Goal: Task Accomplishment & Management: Use online tool/utility

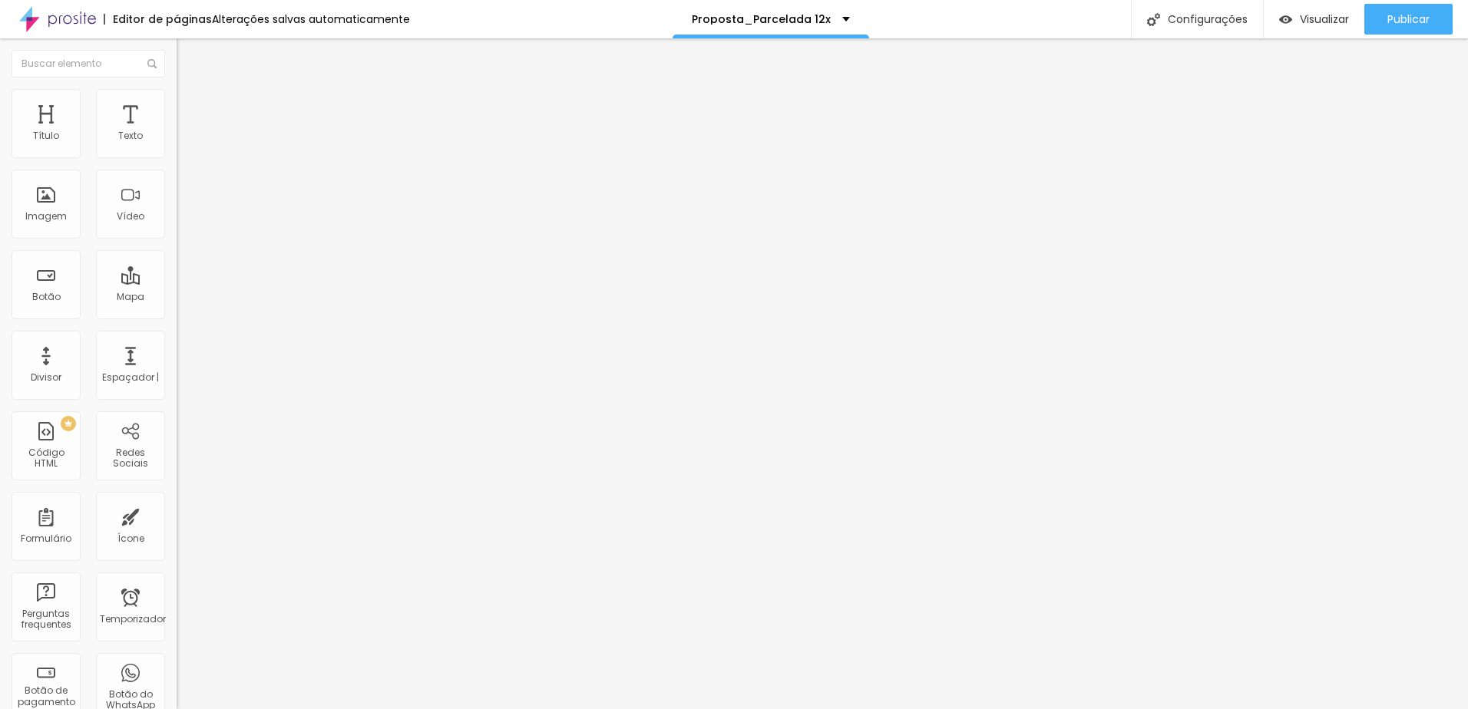
drag, startPoint x: 48, startPoint y: 173, endPoint x: 81, endPoint y: 173, distance: 33.8
click at [177, 144] on input "10x R$950,00 PIX" at bounding box center [269, 136] width 184 height 15
drag, startPoint x: 77, startPoint y: 172, endPoint x: -5, endPoint y: 173, distance: 81.4
click at [0, 173] on html "Editor de páginas Alterações salvas automaticamente Proposta_Parcelada 12x Conf…" at bounding box center [734, 354] width 1468 height 709
drag, startPoint x: 92, startPoint y: 172, endPoint x: -15, endPoint y: 174, distance: 107.5
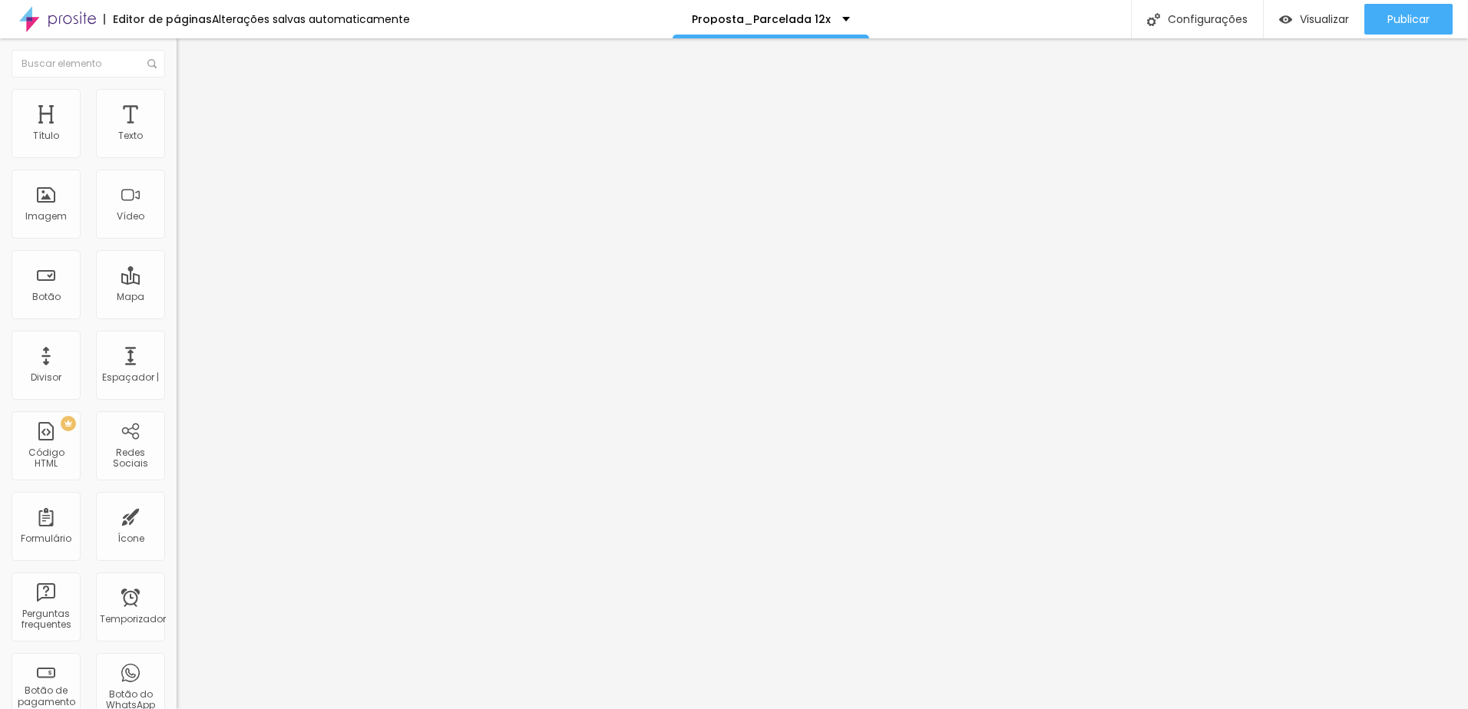
click at [0, 174] on html "Editor de páginas Alterações salvas automaticamente Proposta_Parcelada 12x Conf…" at bounding box center [734, 354] width 1468 height 709
type input "R$5.500,00 PIX ou Cartão"
drag, startPoint x: 141, startPoint y: 173, endPoint x: 6, endPoint y: 182, distance: 135.4
click at [177, 182] on div "Texto R$5.500,00 PIX ou Cartão Alinhamento Tamanho Normal Pequeno Normal Grande…" at bounding box center [265, 231] width 177 height 223
paste input "R$5.500,00 PIX ou Cartão"
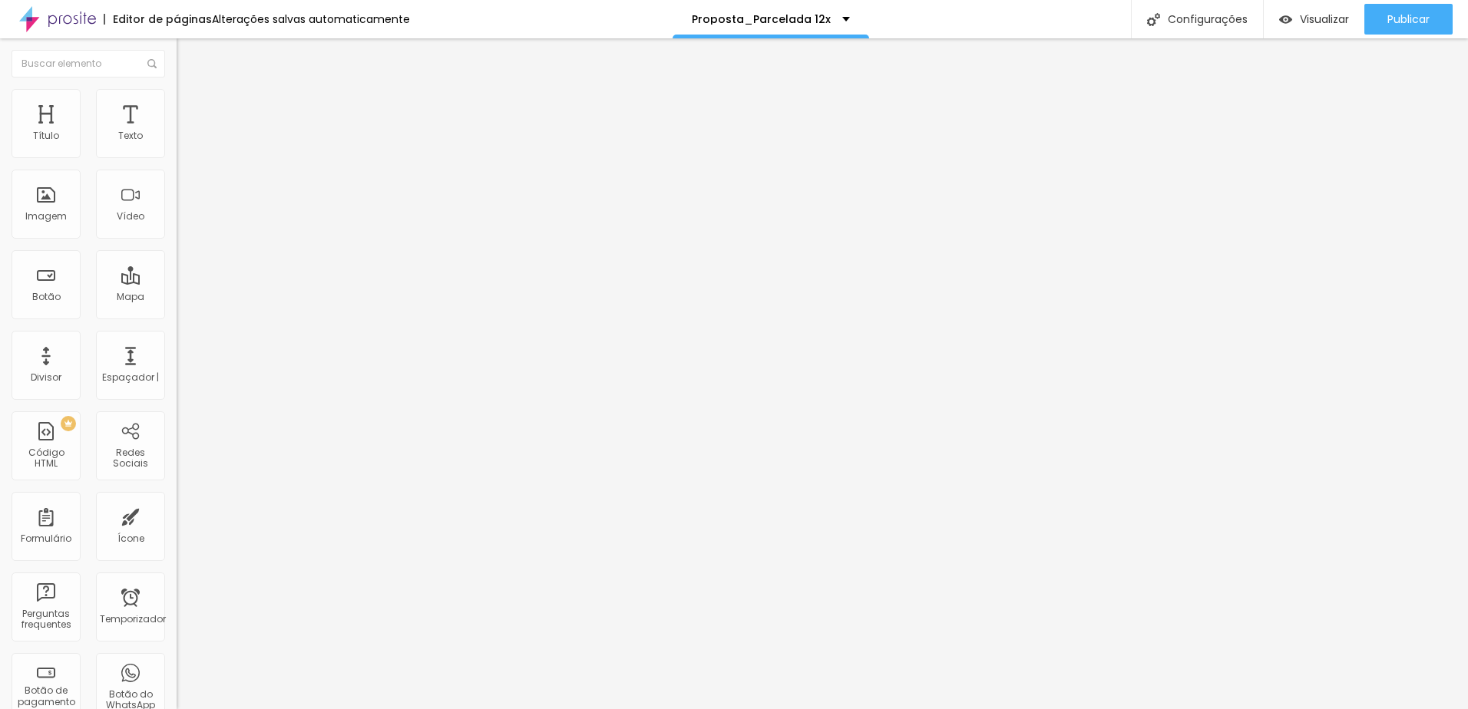
drag, startPoint x: 141, startPoint y: 167, endPoint x: 3, endPoint y: 171, distance: 138.3
click at [177, 171] on div "Texto R$5.500,00 PIX ou Cartão Alinhamento Tamanho Normal Pequeno Normal Grande…" at bounding box center [265, 231] width 177 height 223
drag, startPoint x: 148, startPoint y: 171, endPoint x: -6, endPoint y: 187, distance: 155.1
click at [0, 187] on html "Editor de páginas Alterações salvas automaticamente Proposta_Parcelada 12x Conf…" at bounding box center [734, 354] width 1468 height 709
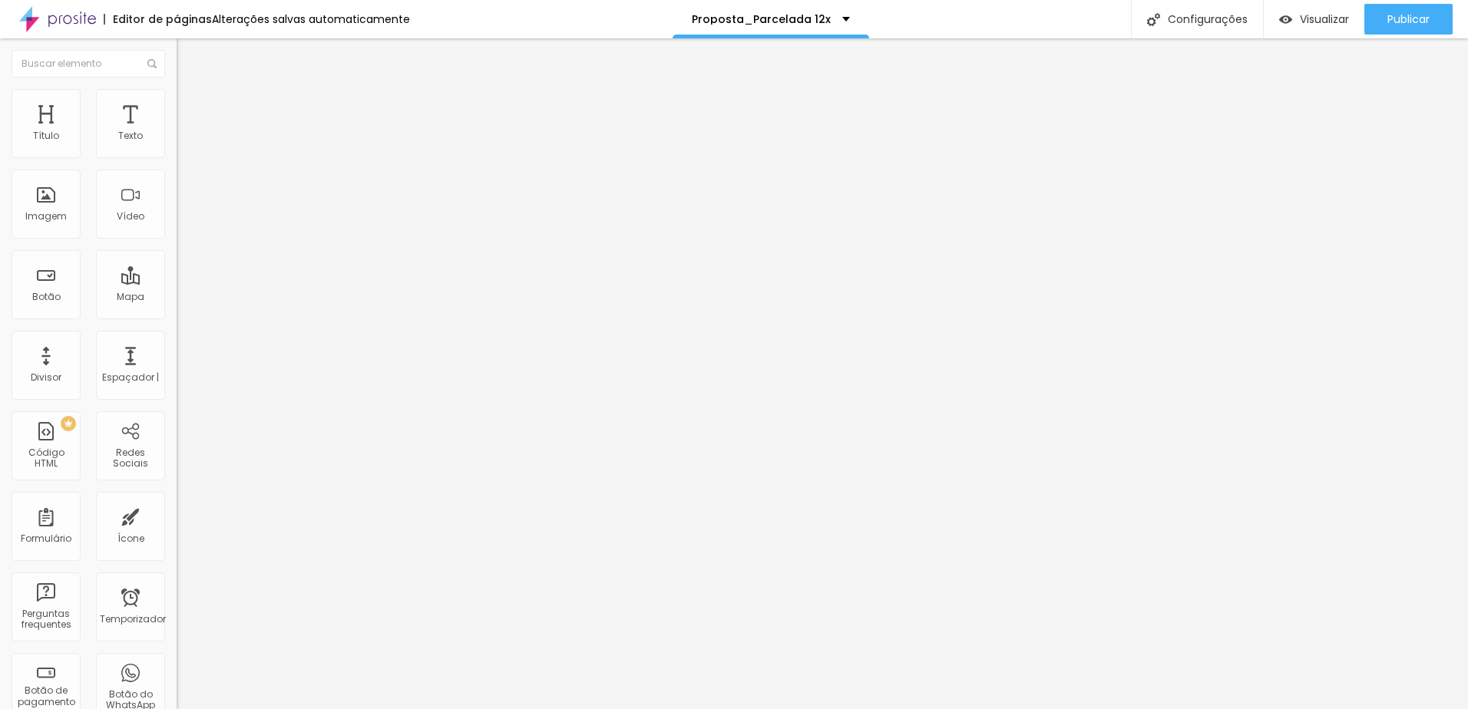
type input "R$5.500,00 PIX ou Cartão"
drag, startPoint x: 117, startPoint y: 176, endPoint x: -8, endPoint y: 176, distance: 125.1
click at [0, 176] on html "Editor de páginas Alterações salvas automaticamente Proposta_Parcelada 12x Conf…" at bounding box center [734, 354] width 1468 height 709
paste input "R$5.500,00 PIX ou Cartão"
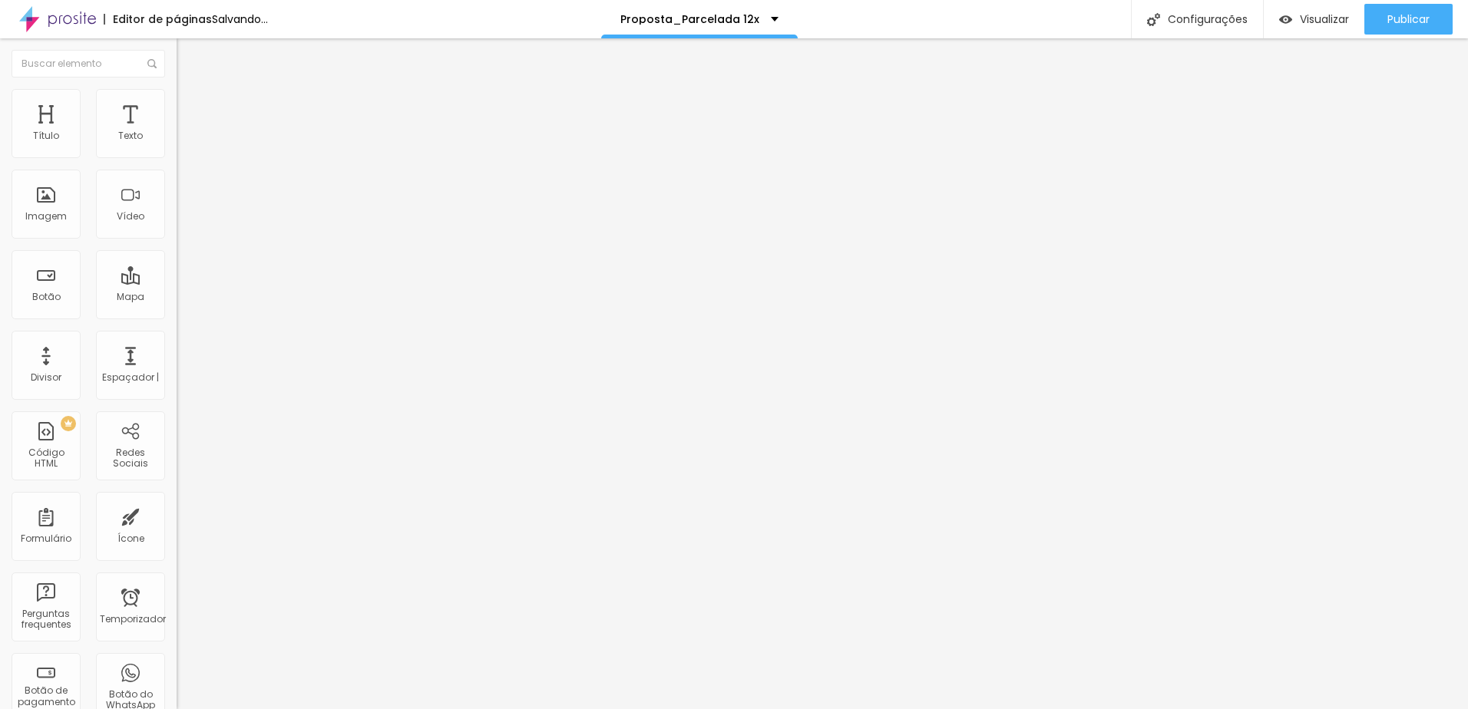
drag, startPoint x: 74, startPoint y: 174, endPoint x: 31, endPoint y: 165, distance: 44.0
click at [177, 144] on input "R$5.500,00 PIX ou Cartão" at bounding box center [269, 136] width 184 height 15
type input "R$6.950,00 PIX ou Cartão"
drag, startPoint x: 145, startPoint y: 173, endPoint x: 1, endPoint y: 167, distance: 144.5
click at [177, 167] on div "Texto R$6.950,00 PIX ou Cartão Alinhamento Tamanho Normal Pequeno Normal Grande…" at bounding box center [265, 231] width 177 height 223
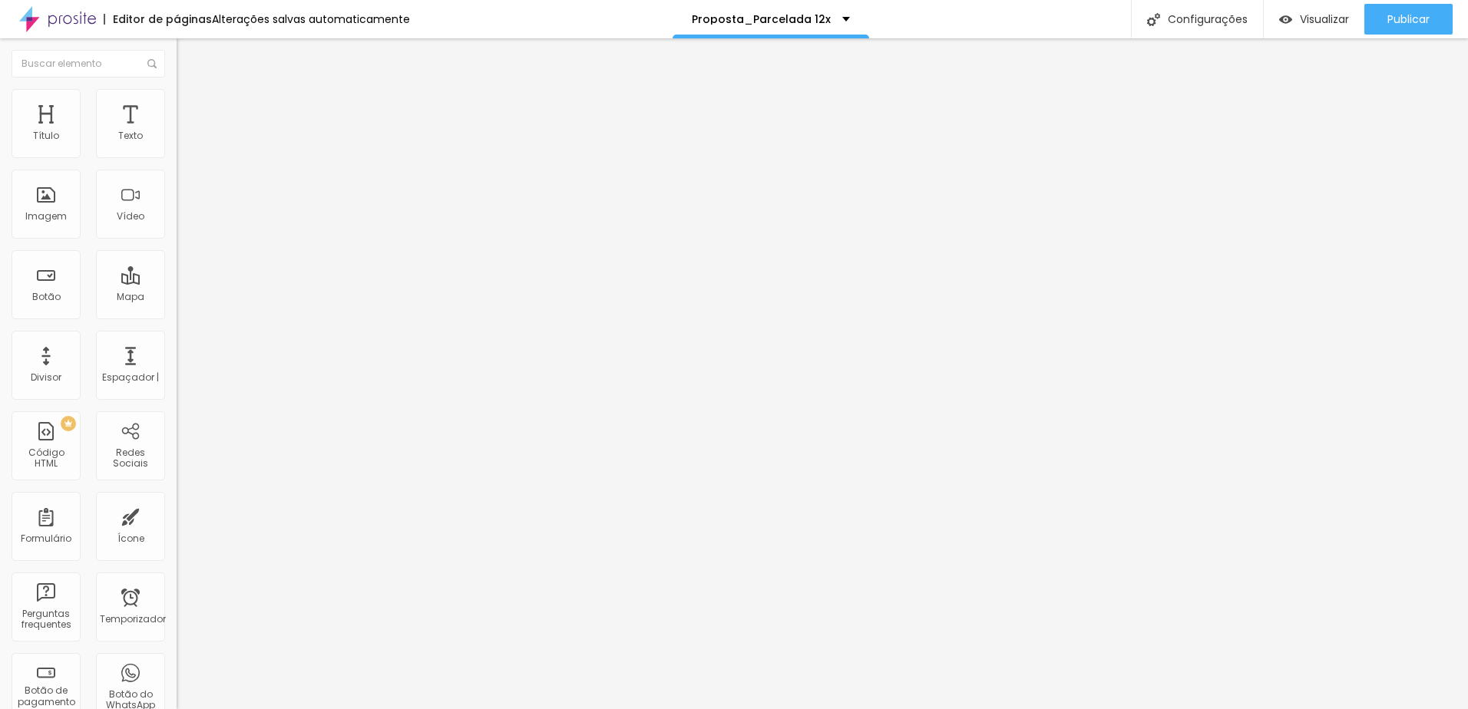
drag, startPoint x: 122, startPoint y: 167, endPoint x: 5, endPoint y: 170, distance: 117.5
click at [177, 170] on div "Texto 10x R$950,00 PIX Alinhamento Tamanho Normal Pequeno Normal Grande Link UR…" at bounding box center [265, 231] width 177 height 223
paste input "R$6.950,00 PIX ou Cartão"
type input "R$6.950,00 PIX ou Cartão"
drag, startPoint x: 111, startPoint y: 169, endPoint x: -7, endPoint y: 168, distance: 117.5
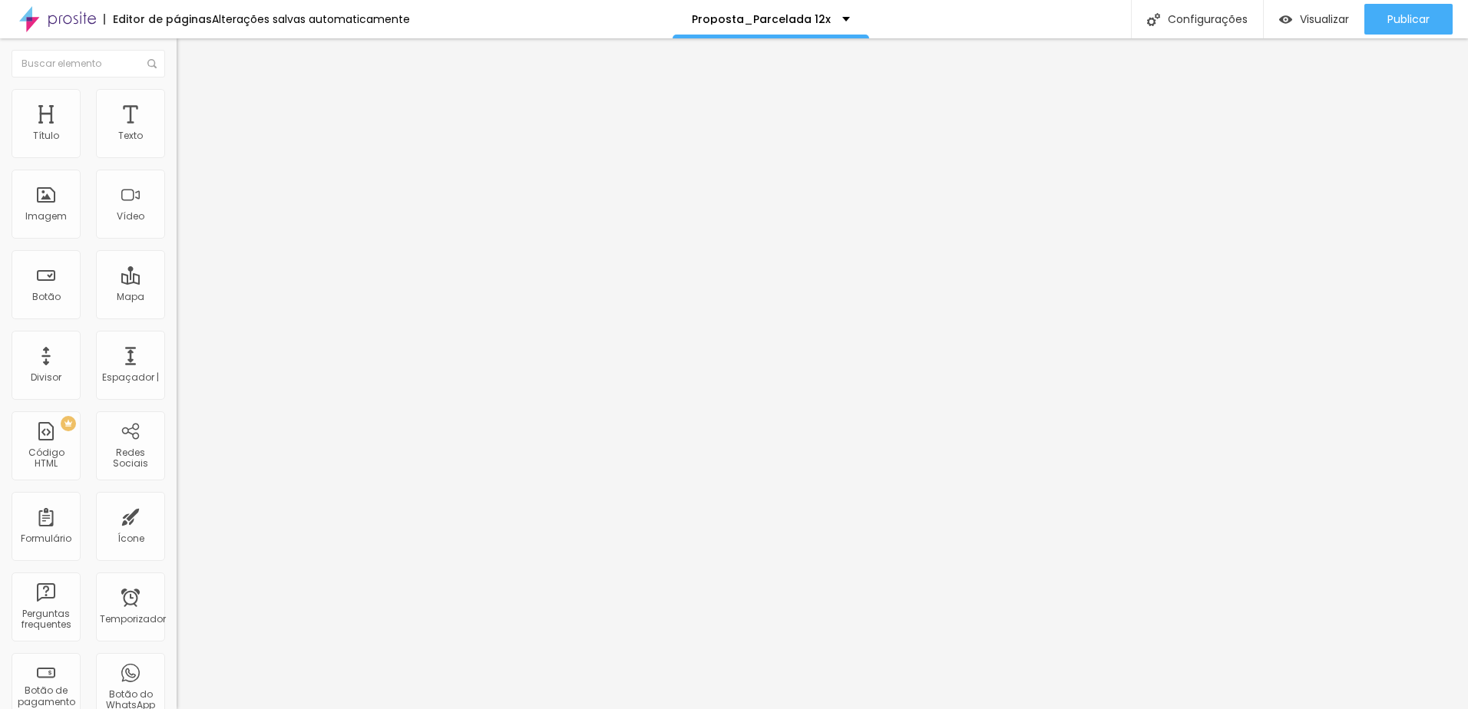
click at [0, 168] on html "Editor de páginas Alterações salvas automaticamente Proposta_Parcelada 12x Conf…" at bounding box center [734, 354] width 1468 height 709
paste input "R$6.950,00 PIX ou Cartão"
drag, startPoint x: 31, startPoint y: 173, endPoint x: 74, endPoint y: 173, distance: 43.0
click at [177, 144] on input "R$6.950,00 PIX ou Cartão" at bounding box center [269, 136] width 184 height 15
type input "R$18.000,00 PIX ou Cartão"
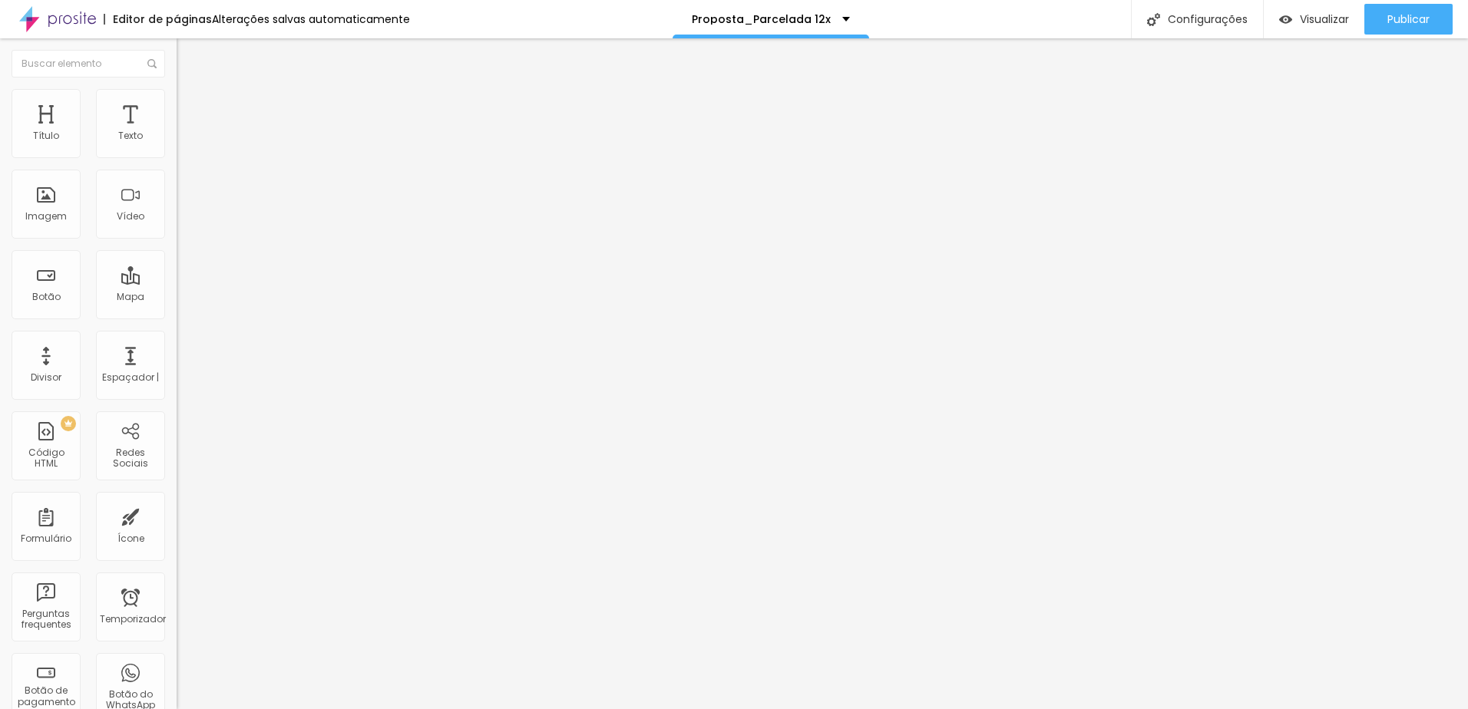
click at [177, 144] on input "R$5.500,00 PIX ou Cartão" at bounding box center [269, 136] width 184 height 15
click at [177, 144] on input "De R$5.500,00 PIX ou Cartão" at bounding box center [269, 136] width 184 height 15
type input "De R$6.500,00 PIX ou Cartão"
click at [177, 144] on input "R$5.500,00 PIX ou Cartão" at bounding box center [269, 136] width 184 height 15
type input "Por R$5.500,00 PIX ou Cartão"
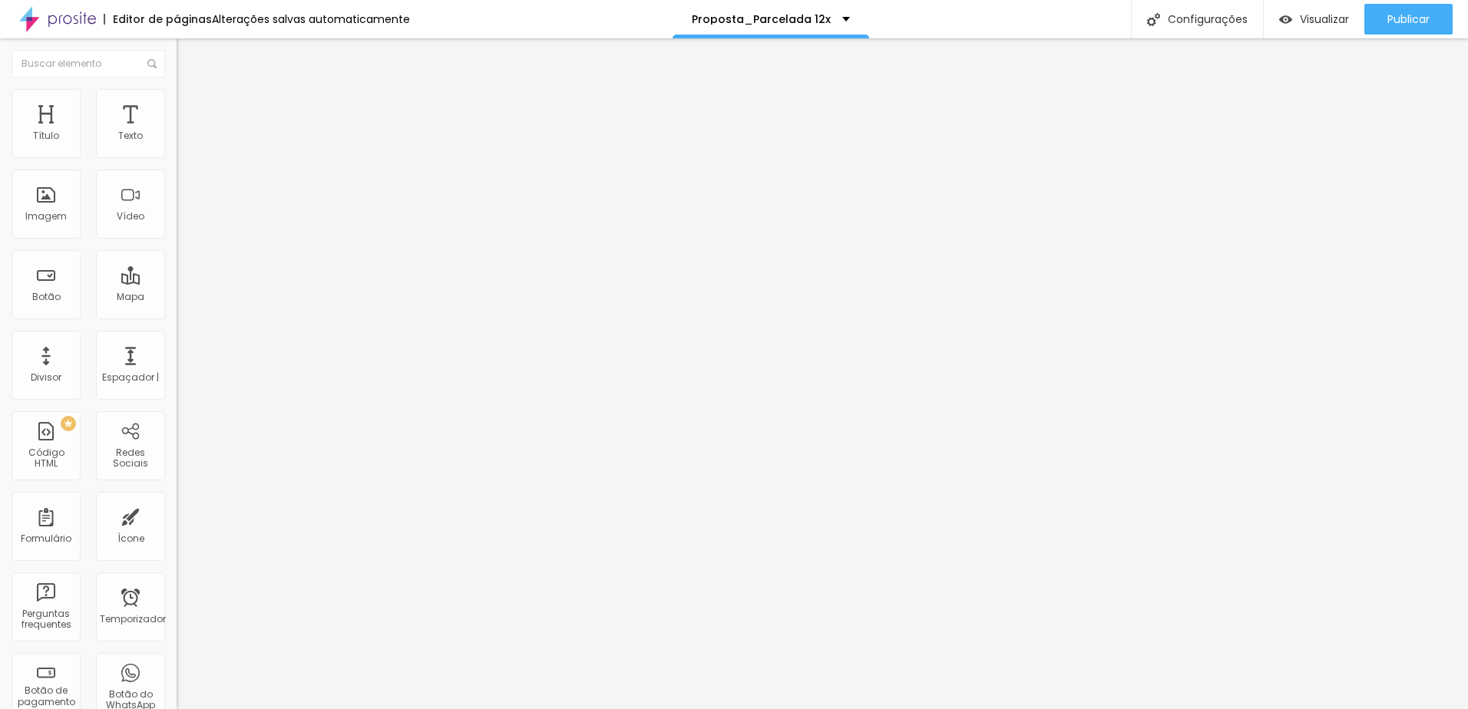
drag, startPoint x: 154, startPoint y: 173, endPoint x: -1, endPoint y: 176, distance: 154.3
click at [0, 176] on html "Editor de páginas Alterações salvas automaticamente Proposta_Parcelada 12x Conf…" at bounding box center [734, 354] width 1468 height 709
click at [177, 144] on input "R$6.950,00 PIX ou Cartão" at bounding box center [269, 136] width 184 height 15
drag, startPoint x: 38, startPoint y: 171, endPoint x: -1, endPoint y: 171, distance: 39.2
click at [0, 171] on html "Editor de páginas Alterações salvas automaticamente Proposta_Parcelada 12x Conf…" at bounding box center [734, 354] width 1468 height 709
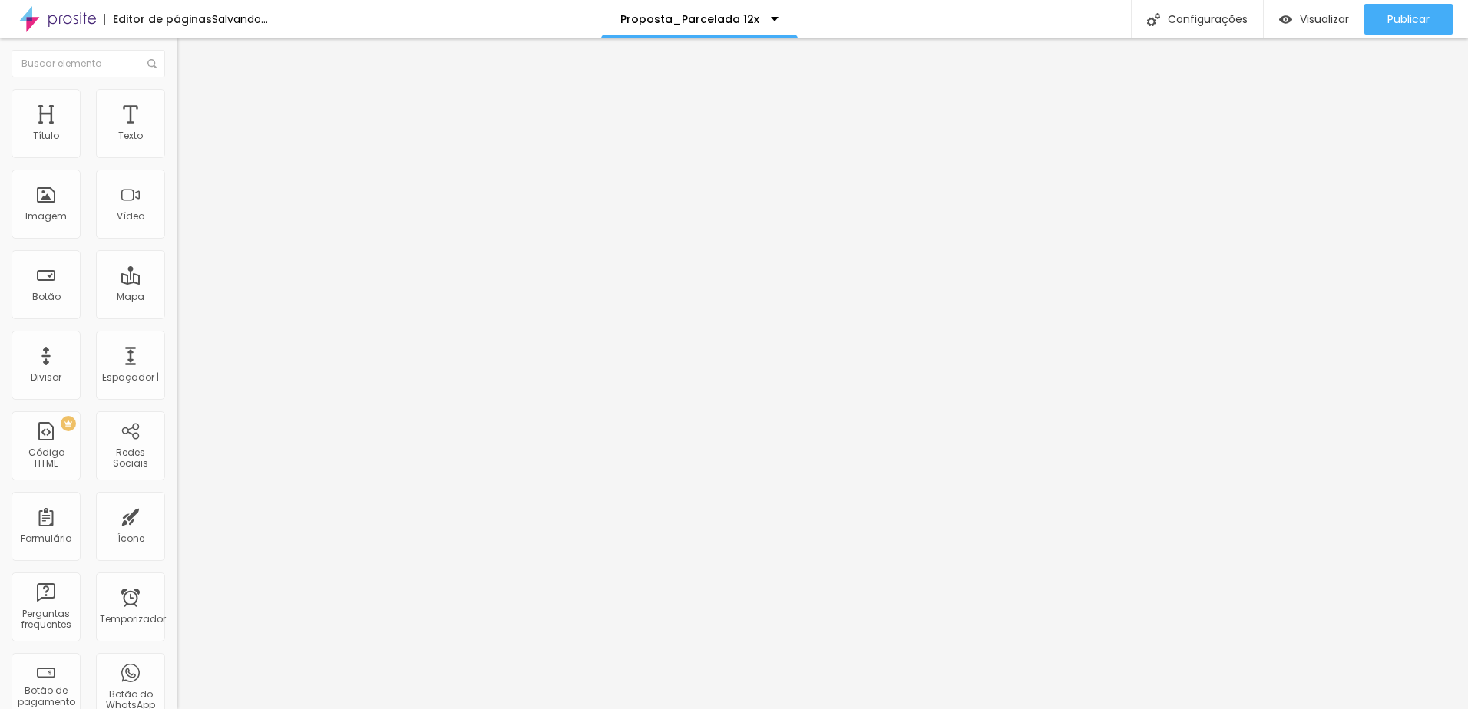
click at [177, 144] on input "De R$6.950,00 PIX ou Cartão" at bounding box center [269, 136] width 184 height 15
drag, startPoint x: 47, startPoint y: 174, endPoint x: 70, endPoint y: 172, distance: 23.1
click at [177, 144] on input "De R$6.950,00 PIX ou Cartão" at bounding box center [269, 136] width 184 height 15
type input "De R$6.950,00 PIX ou Cartão"
drag, startPoint x: 38, startPoint y: 173, endPoint x: -24, endPoint y: 173, distance: 61.4
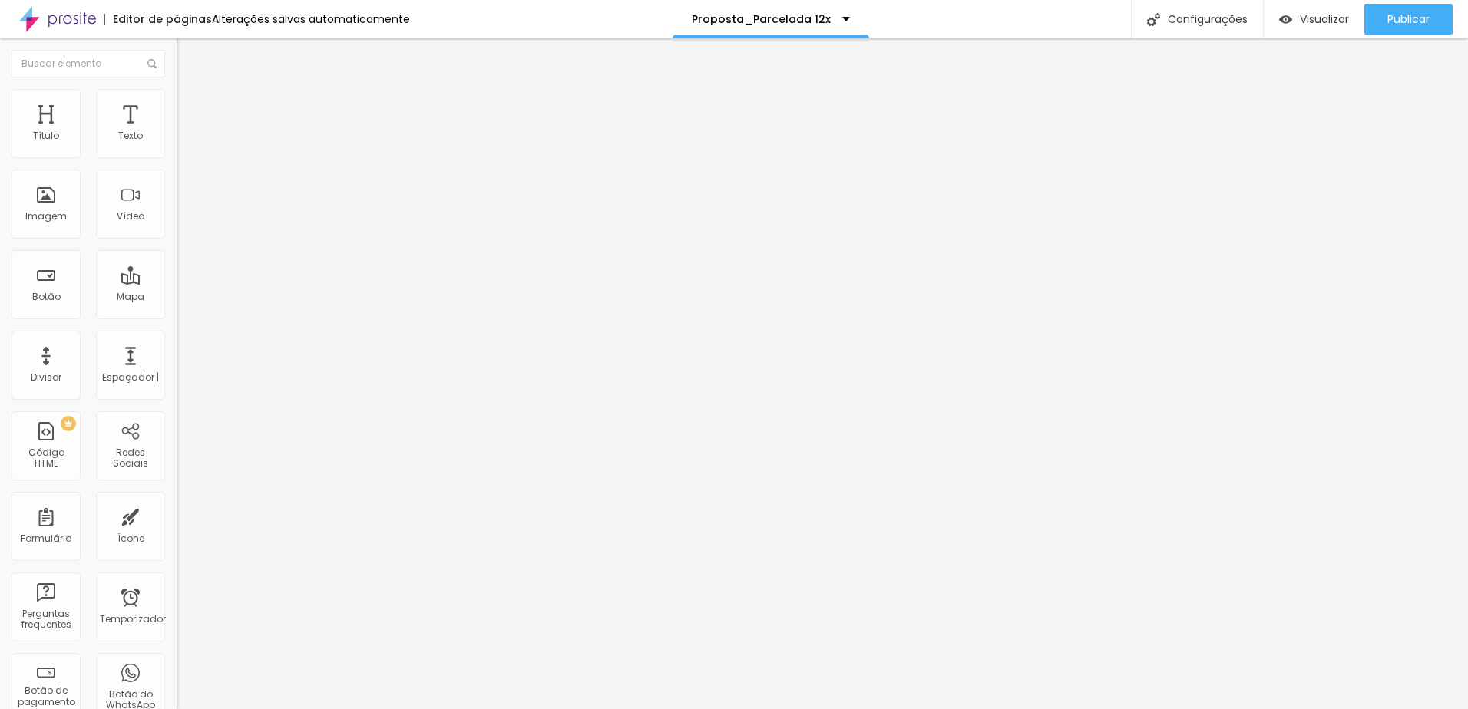
click at [0, 173] on html "Editor de páginas Alterações salvas automaticamente Proposta_Parcelada 12x Conf…" at bounding box center [734, 354] width 1468 height 709
click at [177, 144] on input "De R$5.500,00 PIX ou Cartão" at bounding box center [269, 136] width 184 height 15
type input "De R$6.500,00 PIX ou Cartão"
click at [177, 144] on input "De R$6.950,00 PIX ou Cartão" at bounding box center [269, 136] width 184 height 15
drag, startPoint x: 47, startPoint y: 173, endPoint x: 69, endPoint y: 173, distance: 22.3
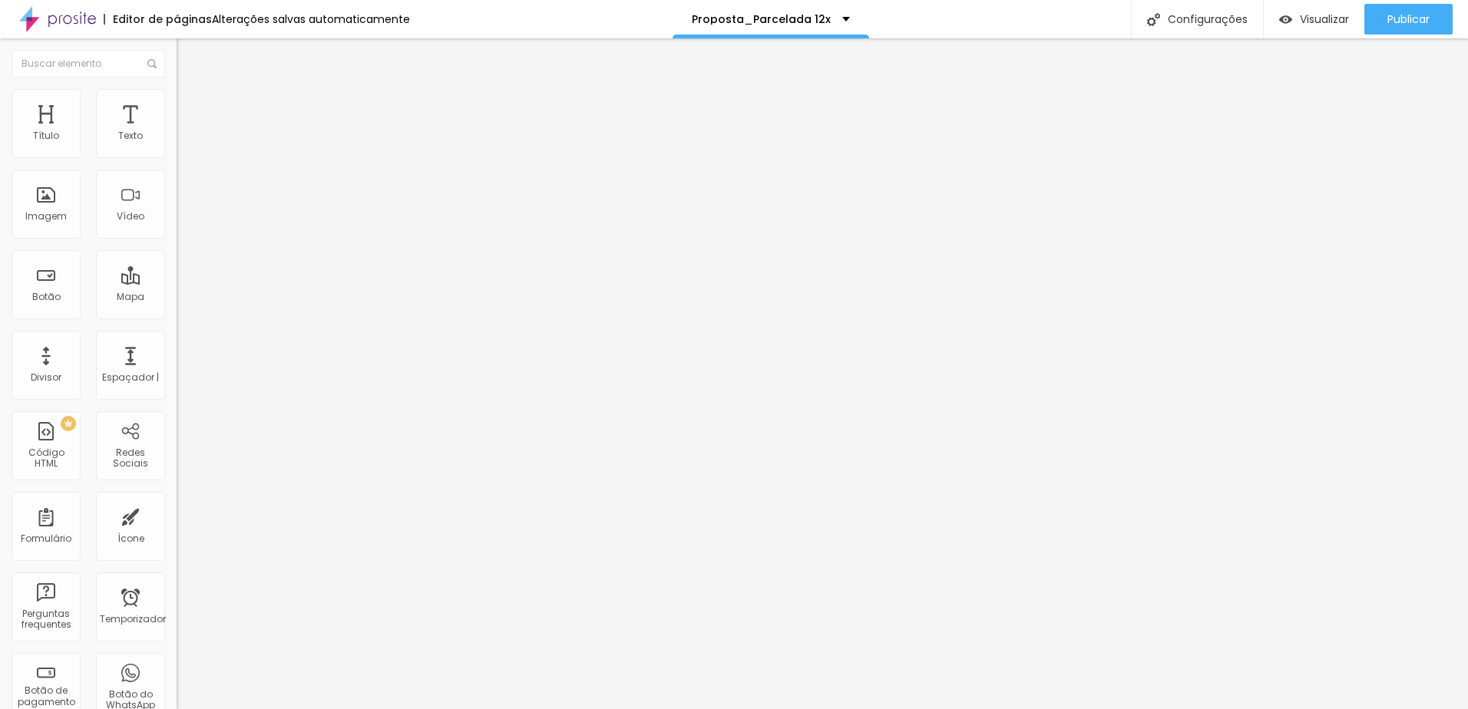
click at [177, 144] on input "De R$6.950,00 PIX ou Cartão" at bounding box center [269, 136] width 184 height 15
drag, startPoint x: 44, startPoint y: 174, endPoint x: 53, endPoint y: 172, distance: 9.5
click at [177, 144] on input "De R$6.950,00 PIX ou Cartão" at bounding box center [269, 136] width 184 height 15
type input "De R$7950,00 PIX ou Cartão"
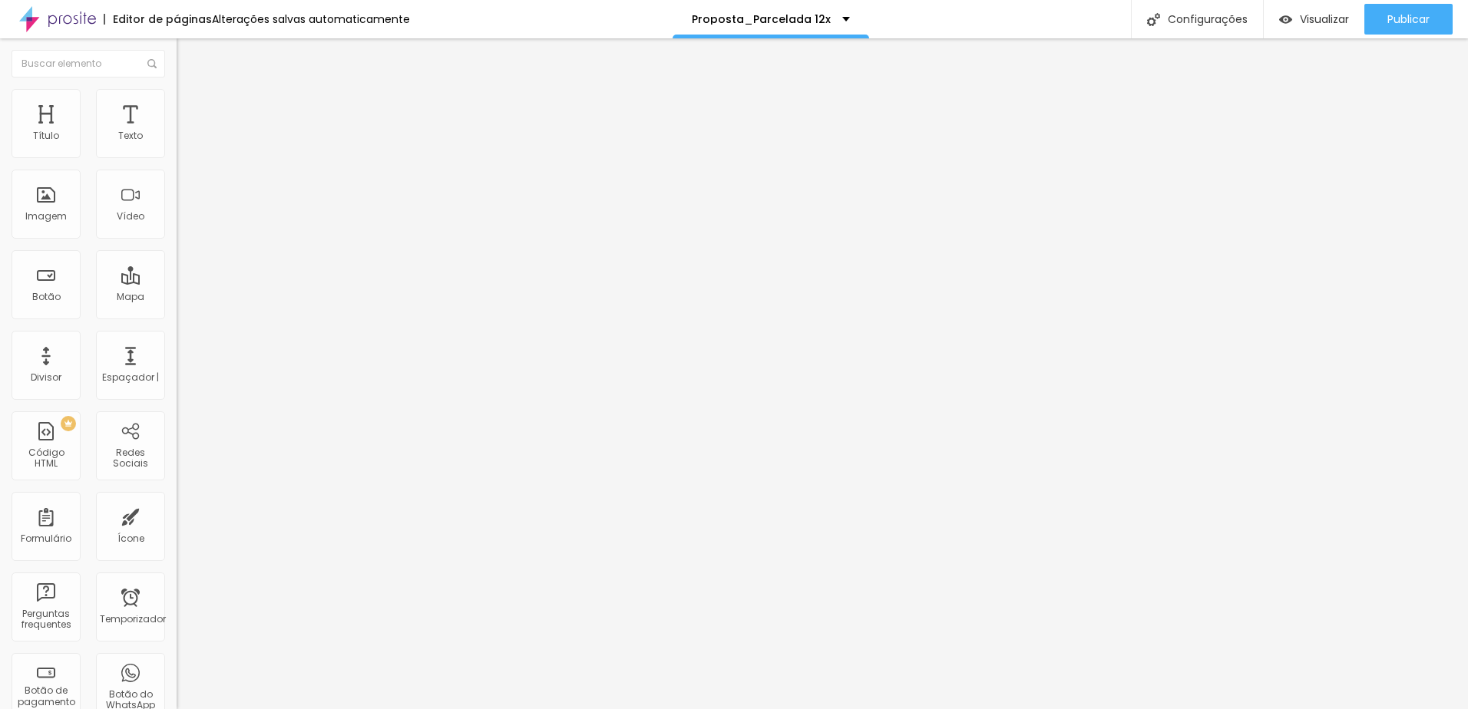
click at [177, 144] on input "R$6.950,00 PIX ou Cartão" at bounding box center [269, 136] width 184 height 15
drag, startPoint x: 48, startPoint y: 174, endPoint x: 52, endPoint y: 167, distance: 8.3
click at [177, 144] on input "De R$6.950,00 PIX ou Cartão" at bounding box center [269, 136] width 184 height 15
type input "De R$7.950,00 PIX ou Cartão"
click at [177, 144] on input "R$6.950,00 PIX ou Cartão" at bounding box center [269, 136] width 184 height 15
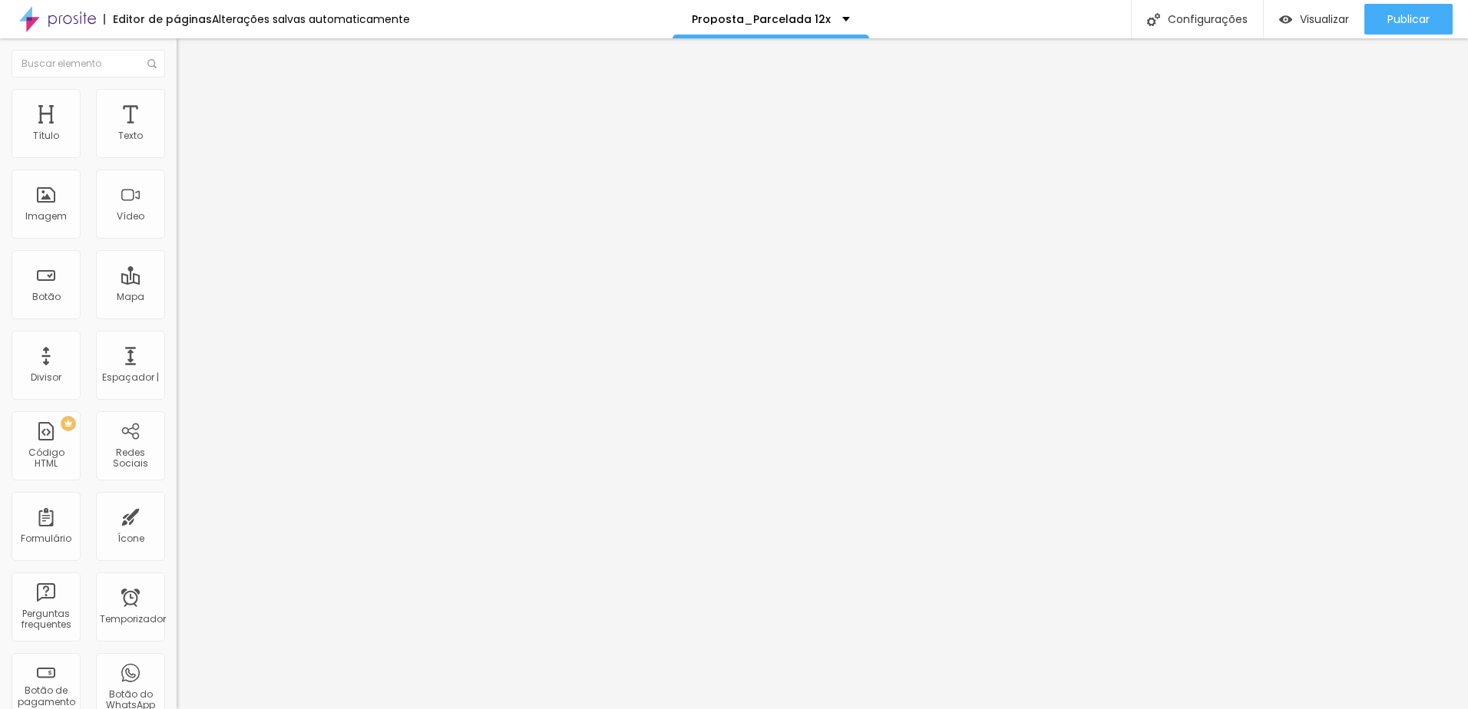
type input "Por R$6.950,00 PIX ou Cartão"
click at [1409, 19] on span "Publicar" at bounding box center [1408, 19] width 42 height 12
click at [1411, 21] on span "Publicar" at bounding box center [1408, 19] width 42 height 12
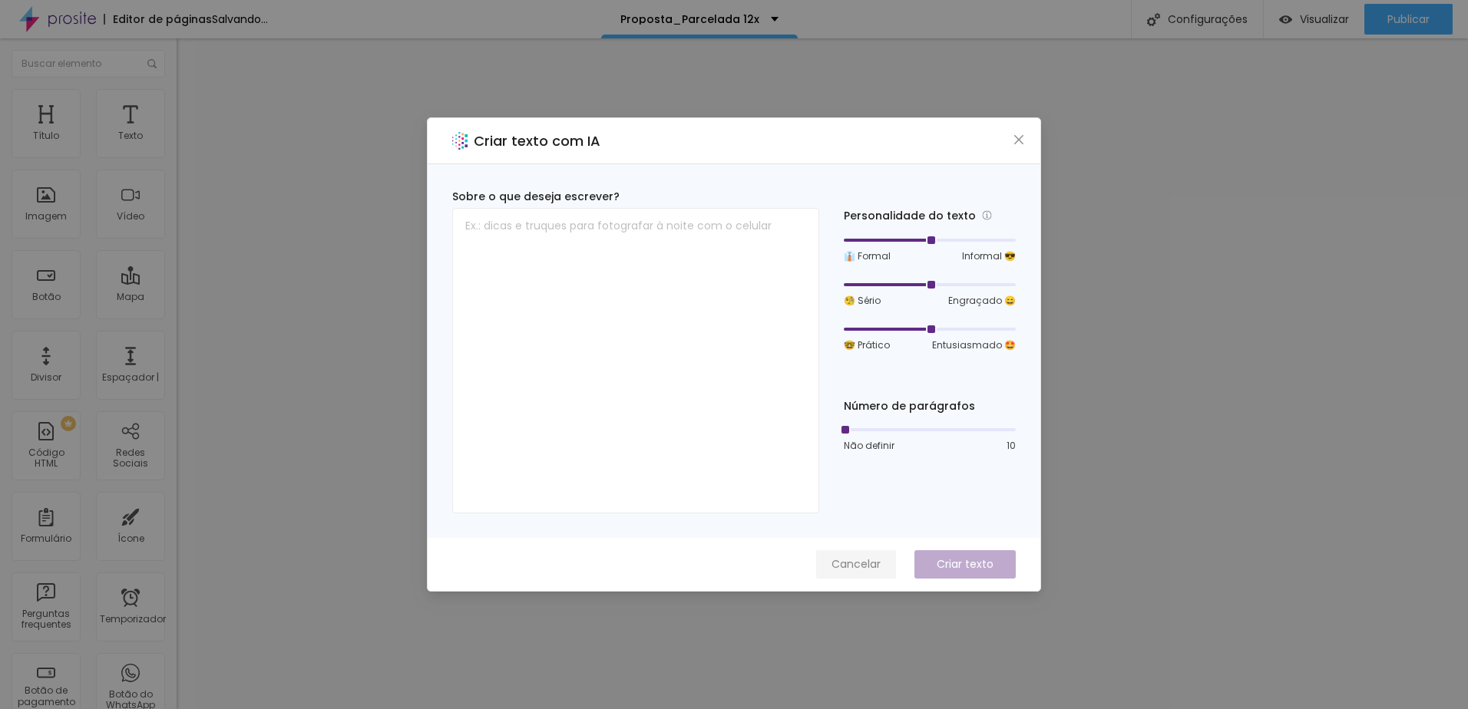
click at [867, 567] on span "Cancelar" at bounding box center [855, 565] width 49 height 16
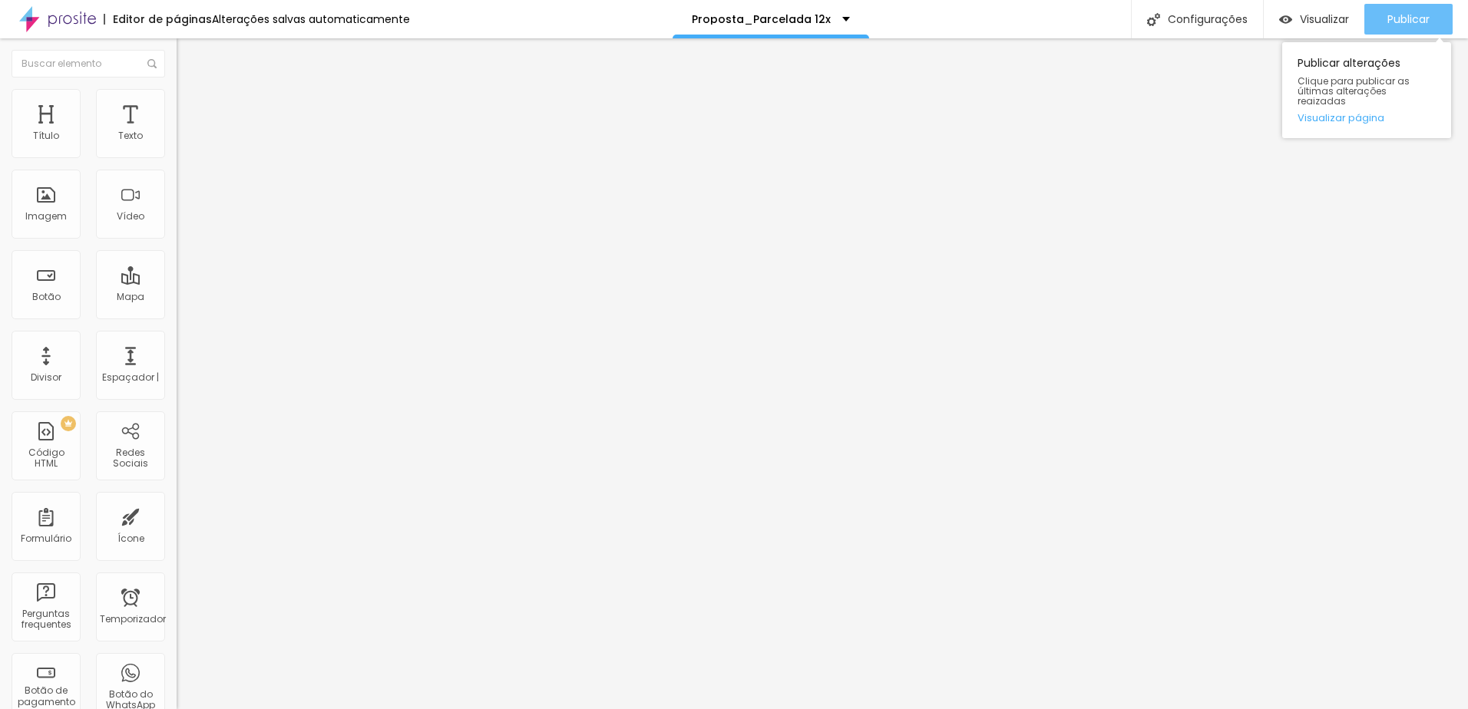
click at [1403, 10] on div "Publicar" at bounding box center [1408, 19] width 42 height 31
click at [177, 144] on input "R$4.900,00 Parcelado" at bounding box center [269, 136] width 184 height 15
type input "De R$4.900,00 Parcelado"
